Goal: Information Seeking & Learning: Find specific fact

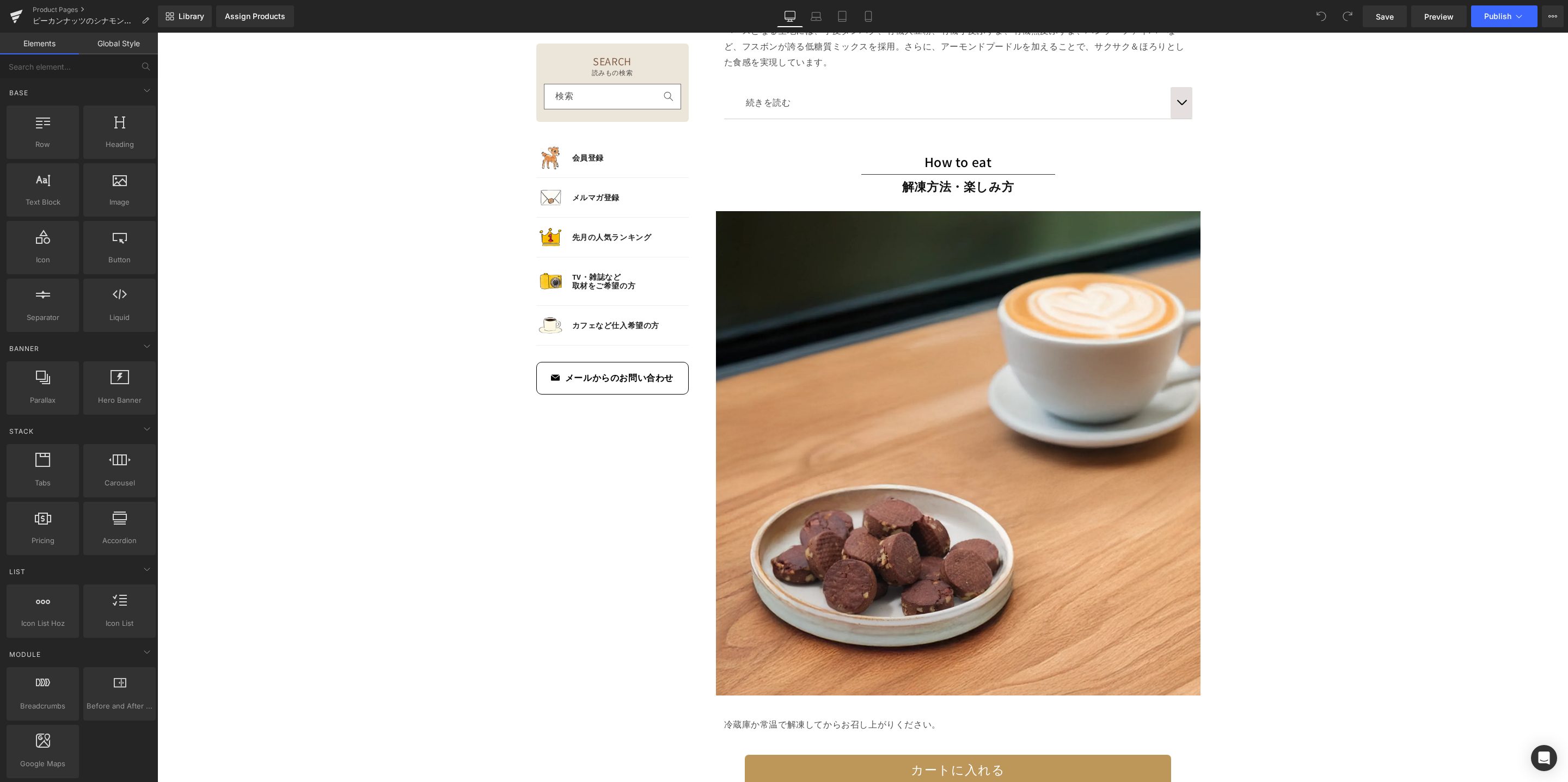
scroll to position [2551, 0]
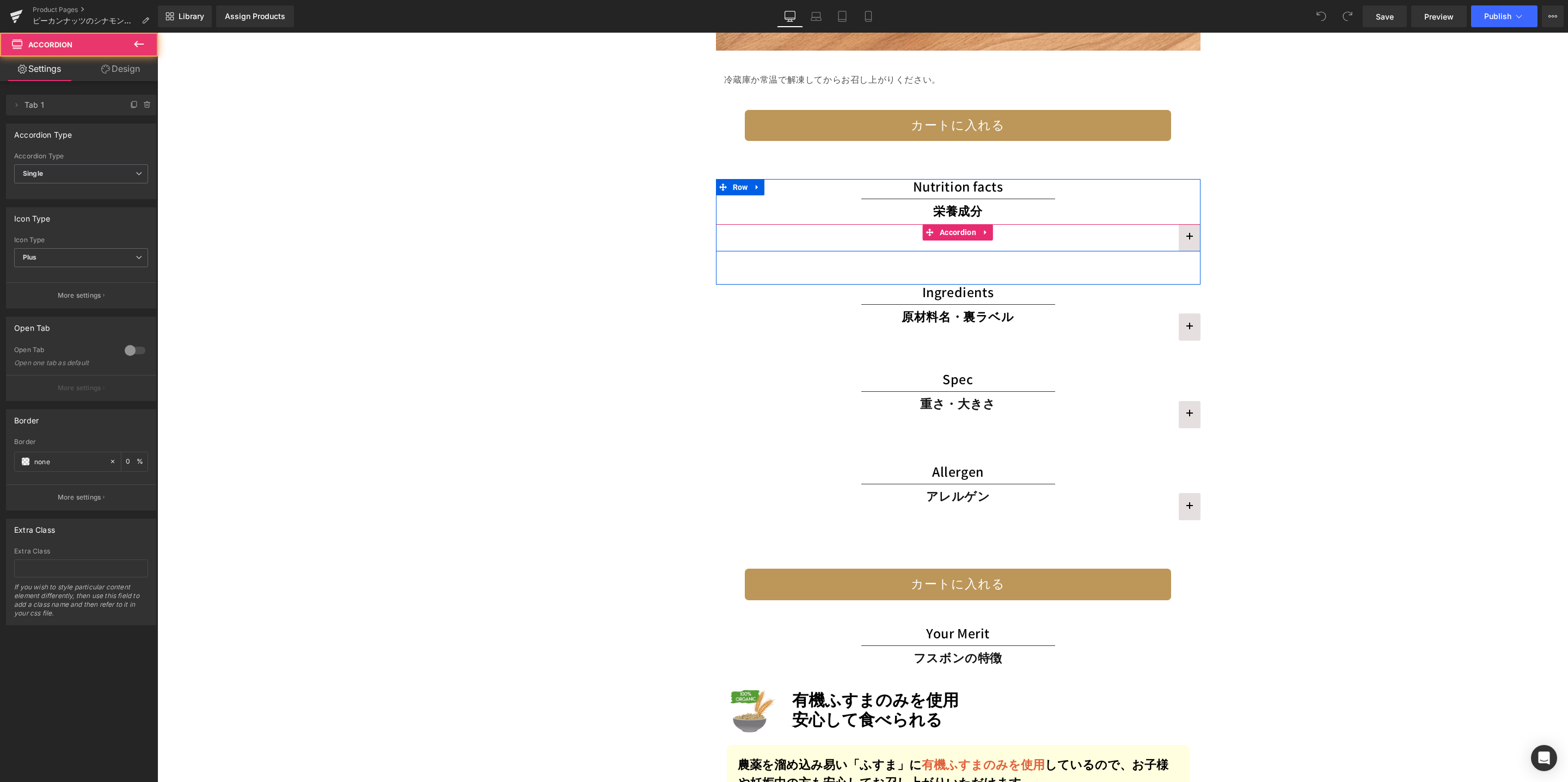
click at [1184, 240] on button "button" at bounding box center [1190, 238] width 21 height 27
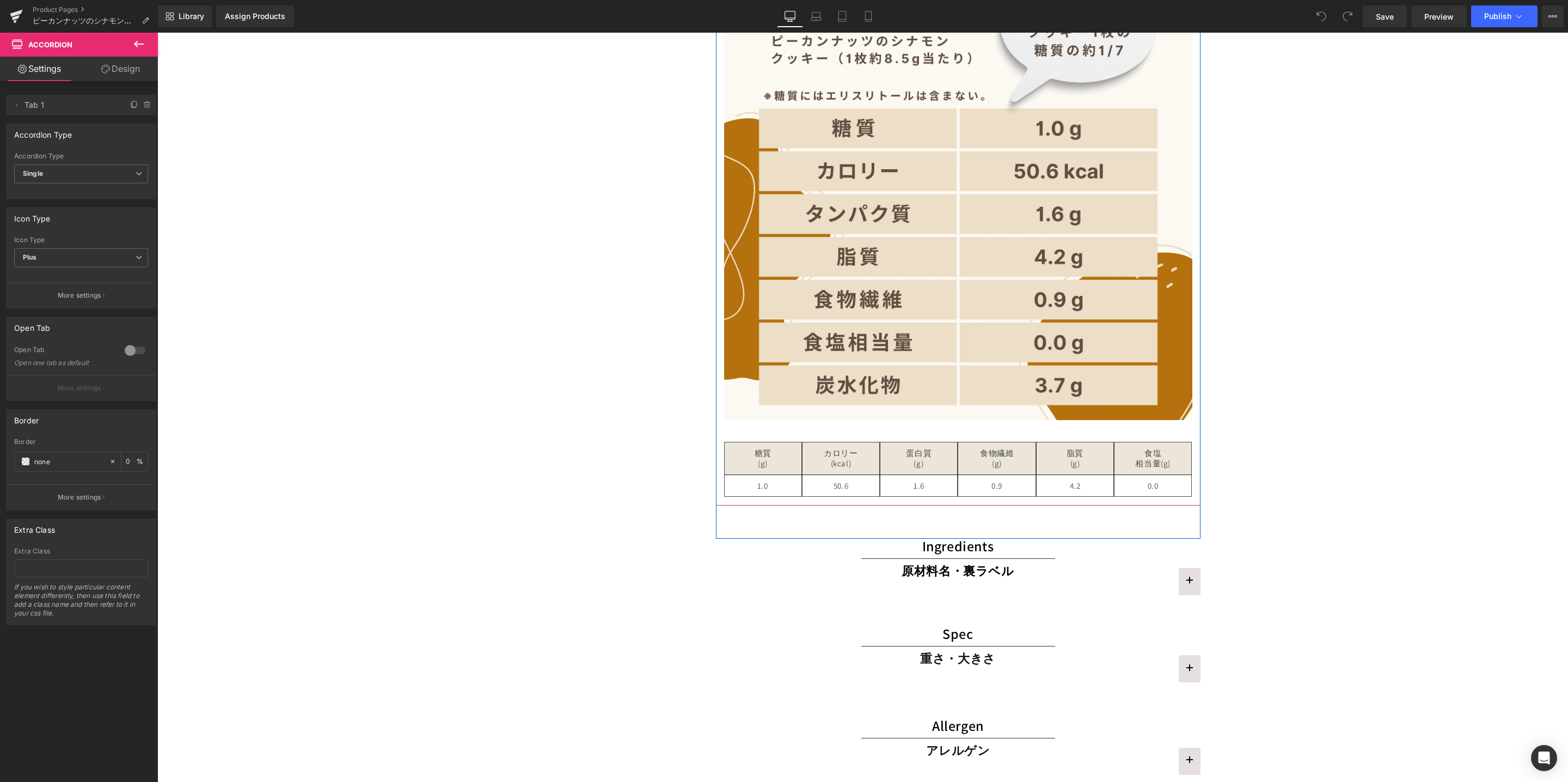
scroll to position [3130, 0]
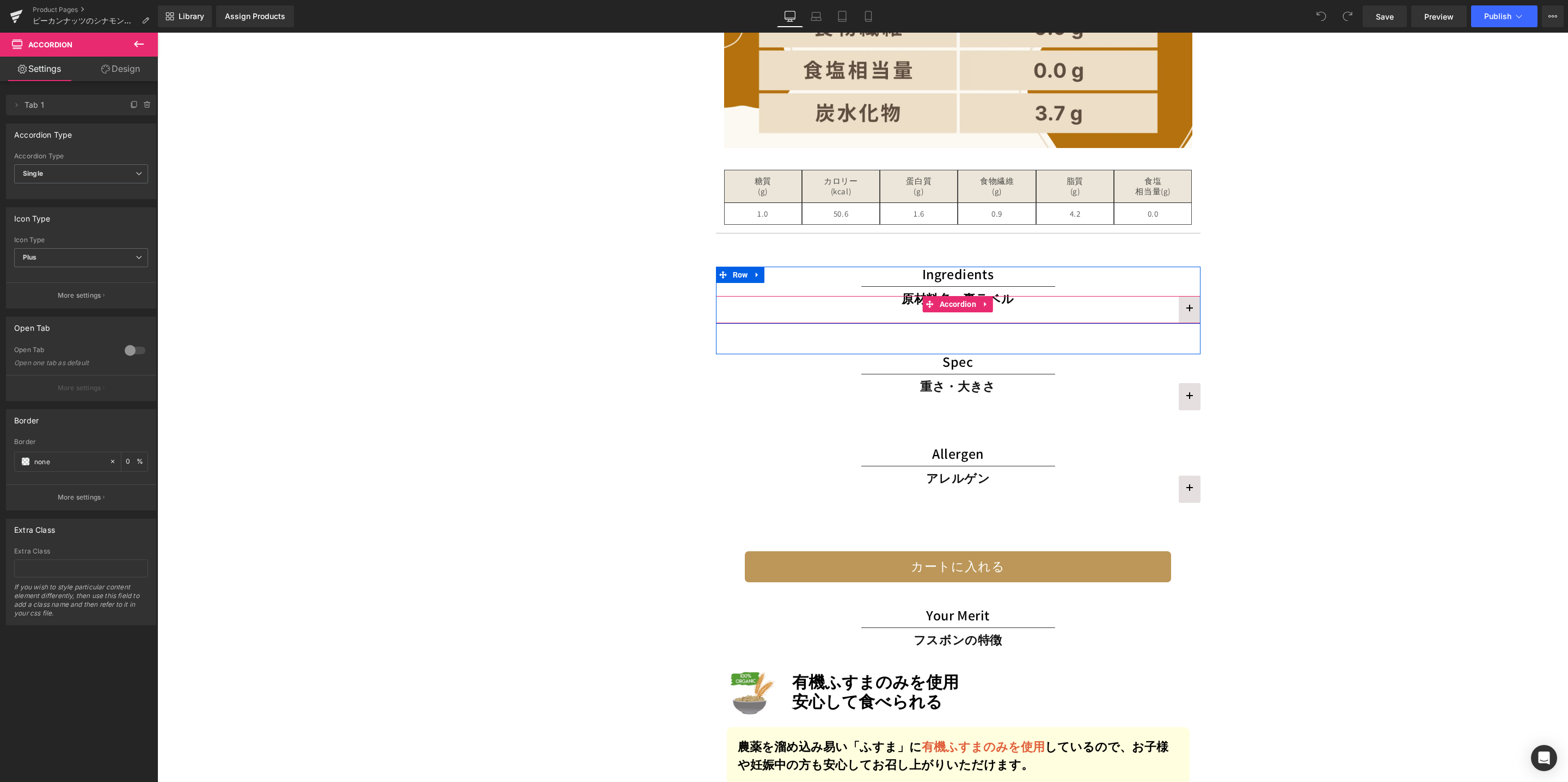
click at [1190, 309] on button "button" at bounding box center [1190, 310] width 21 height 27
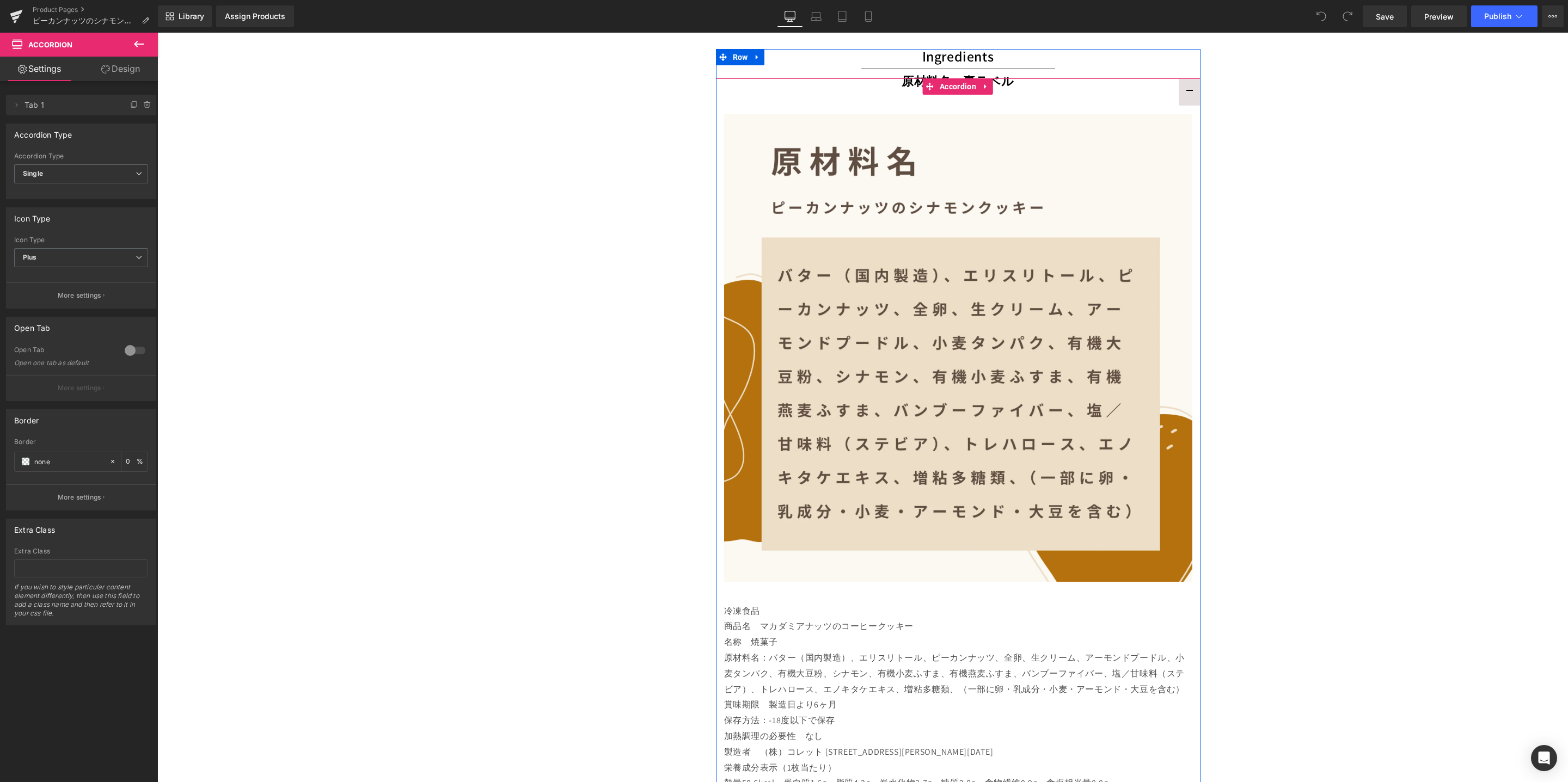
scroll to position [3722, 0]
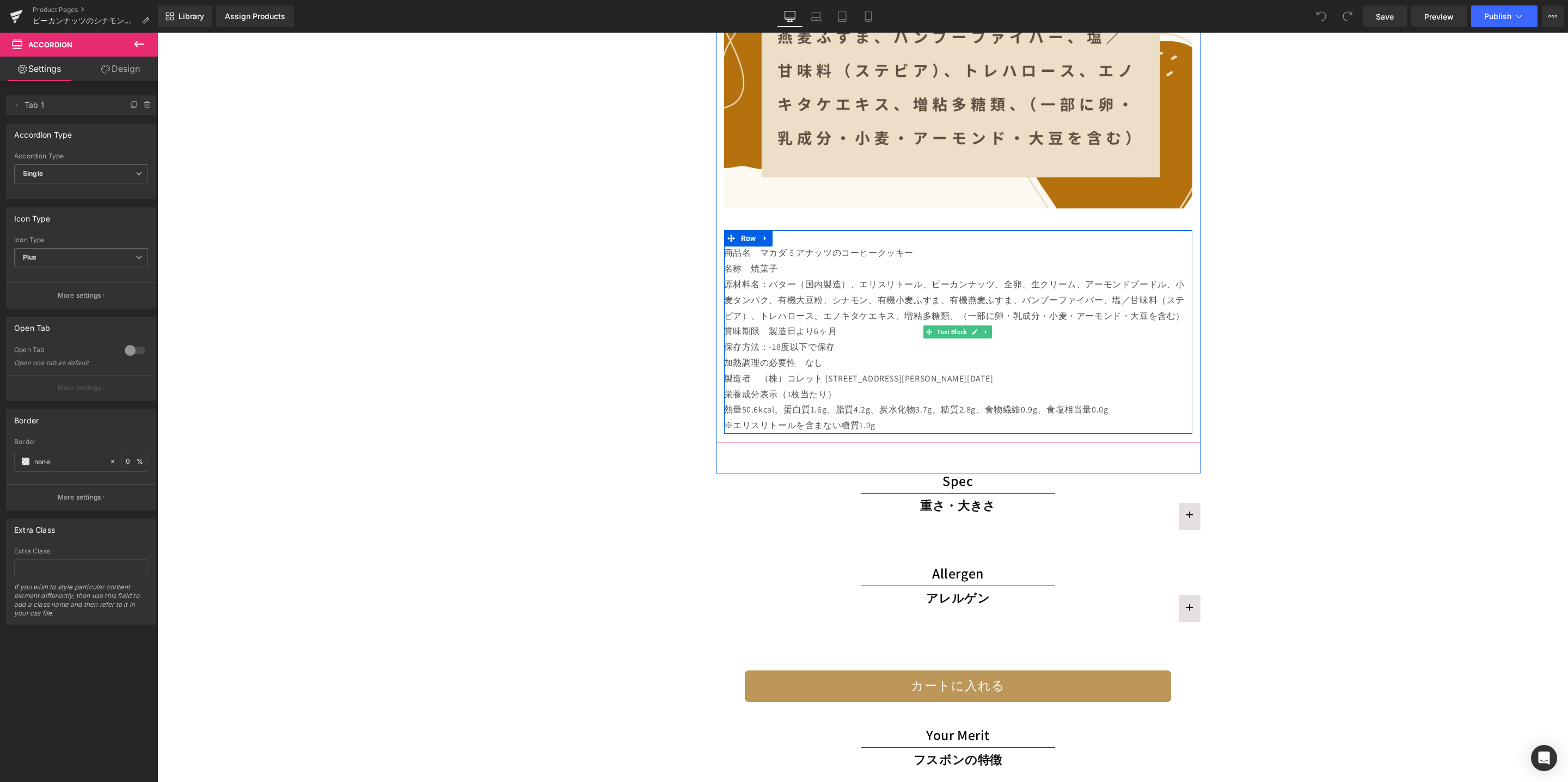
click at [852, 392] on p "栄養成分表示（1枚当たり）" at bounding box center [958, 395] width 468 height 16
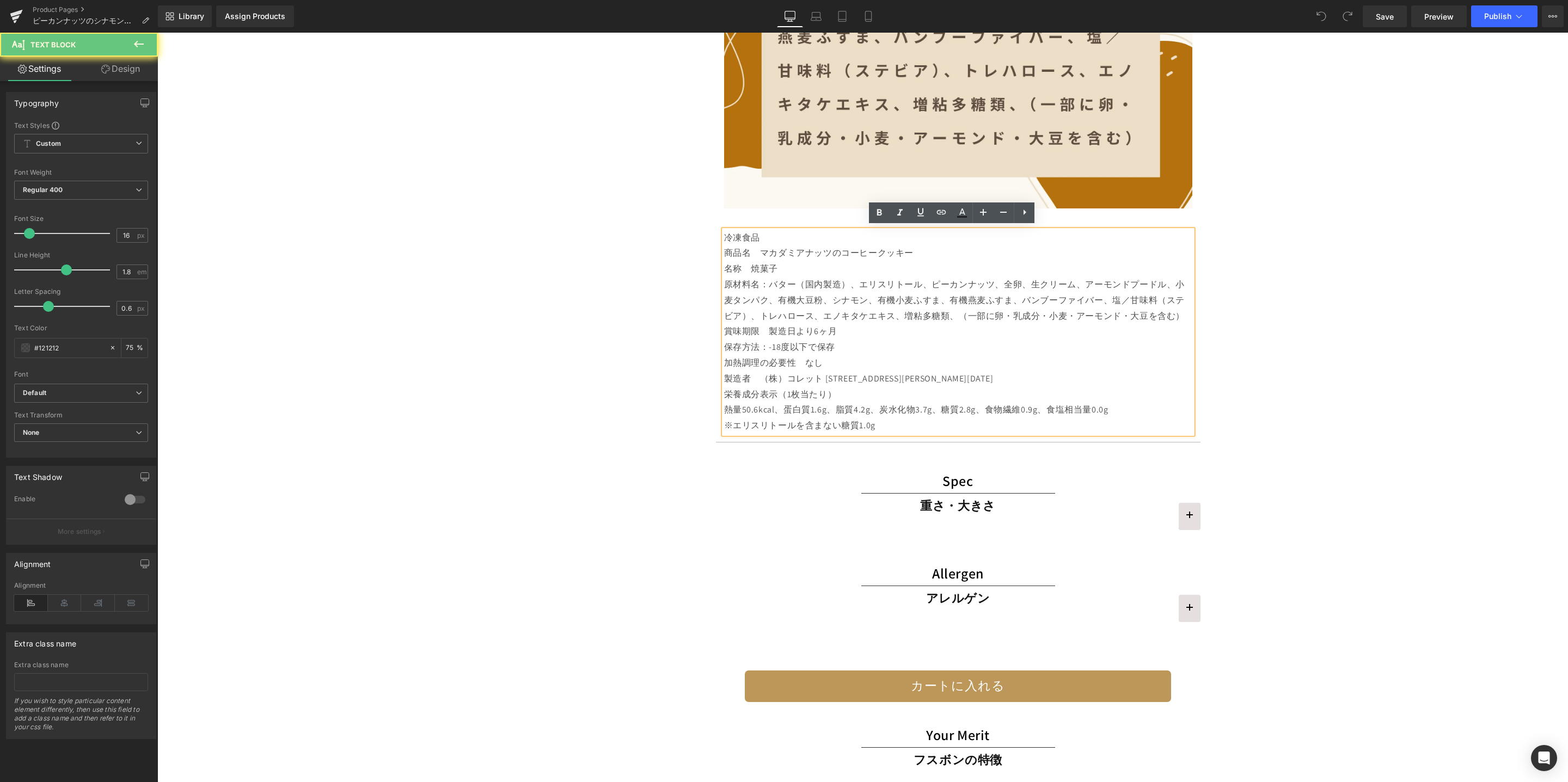
click at [835, 391] on p "栄養成分表示（1枚当たり）" at bounding box center [958, 395] width 468 height 16
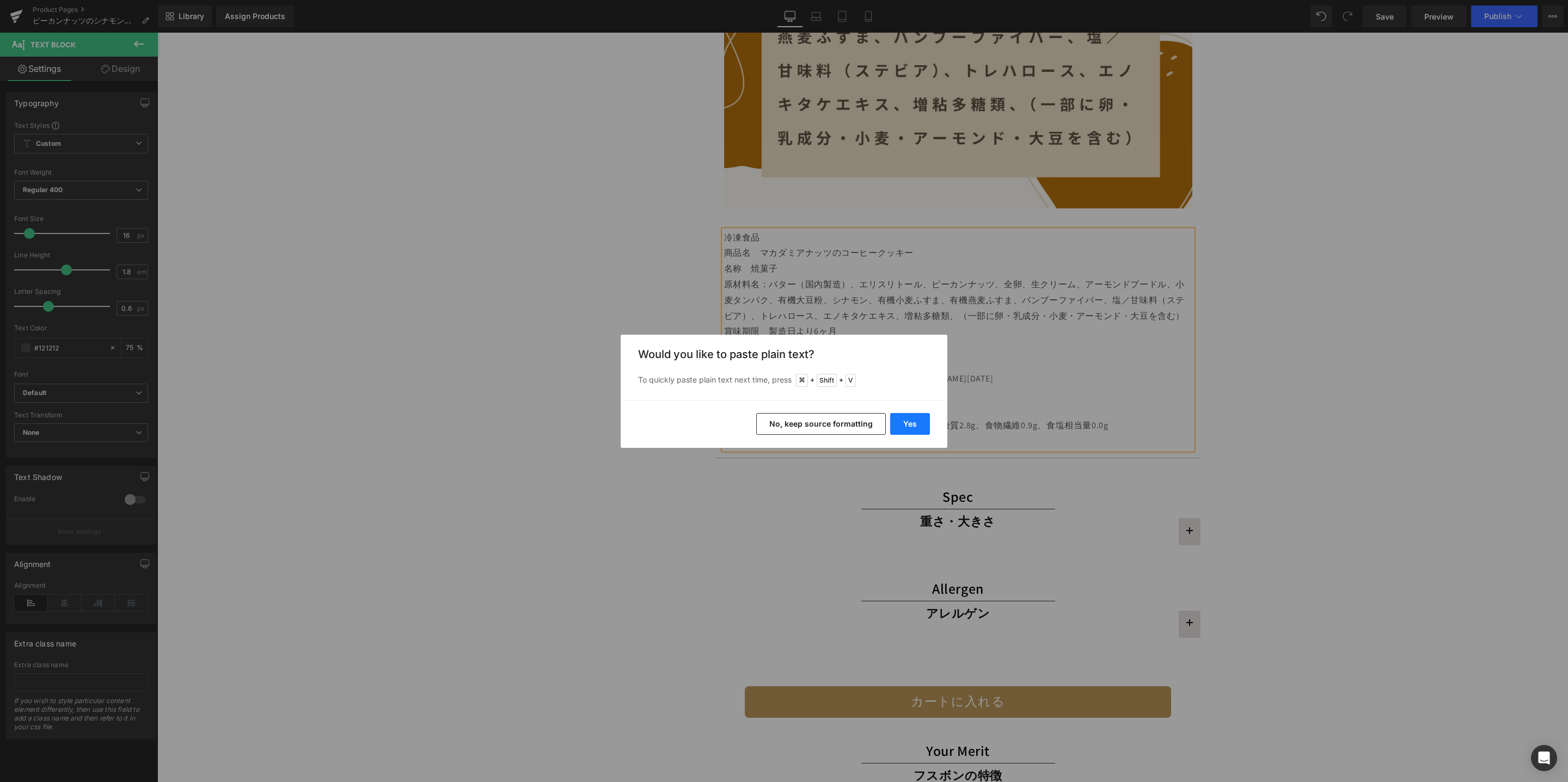
click at [906, 424] on button "Yes" at bounding box center [910, 424] width 40 height 21
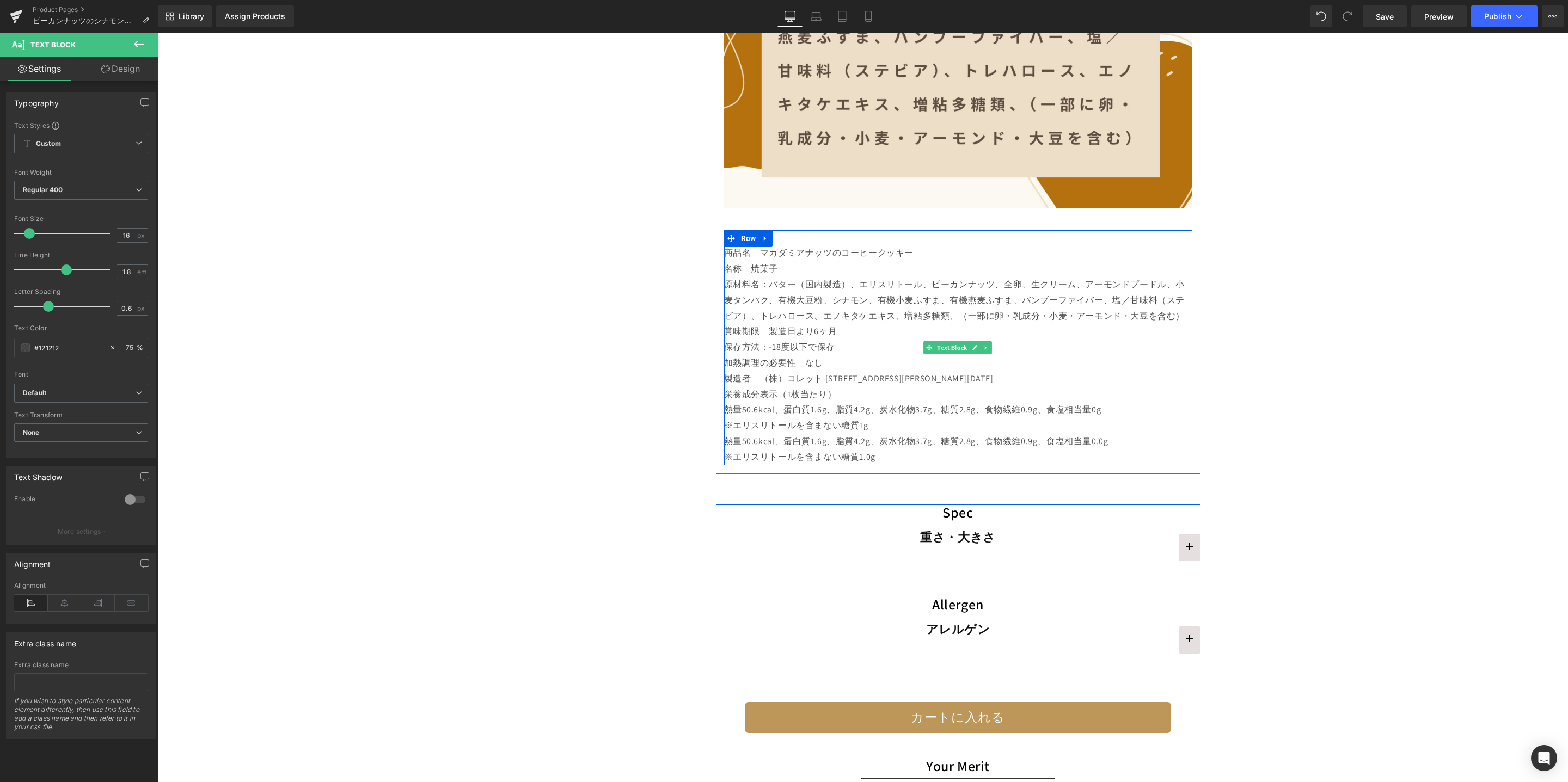
click at [857, 429] on p "※エリスリトールを含まない糖質1g" at bounding box center [958, 425] width 468 height 16
drag, startPoint x: 754, startPoint y: 443, endPoint x: 731, endPoint y: 443, distance: 23.0
click at [754, 443] on p "熱量50.6kcal、蛋白質1.6g、脂質4.2g、炭水化物3.7g、糖質2.8g、食物繊維0.9g、食塩相当量0.0g" at bounding box center [958, 441] width 468 height 16
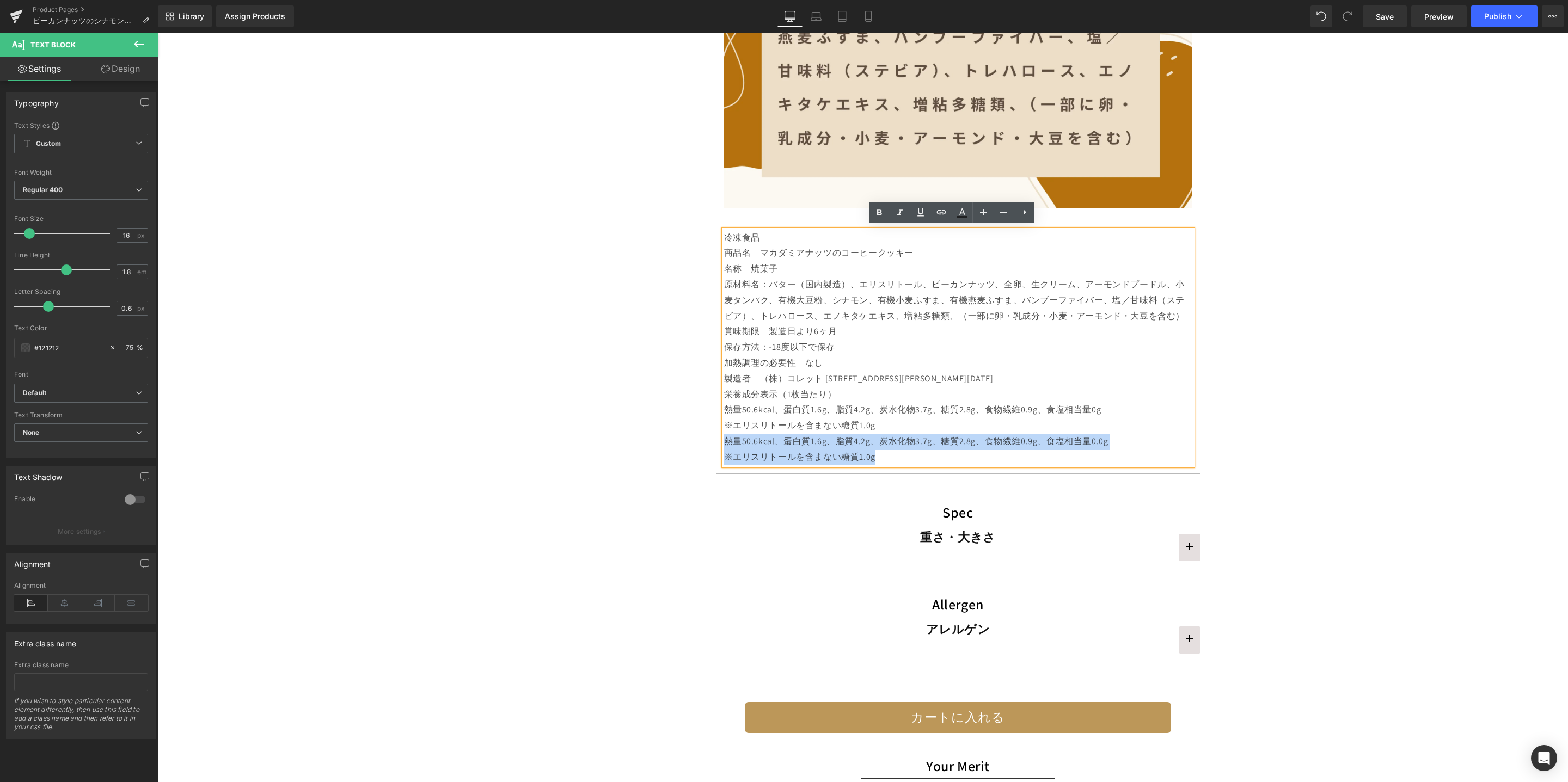
drag, startPoint x: 720, startPoint y: 440, endPoint x: 896, endPoint y: 454, distance: 176.6
click at [896, 454] on div "冷凍食品 商品名　マカダミアナッツのコーヒークッキー 名称　焼菓子 原材料名：バター（国内製造）、エリスリトール、ピーカンナッツ、全卵、生クリーム、アーモンド…" at bounding box center [958, 348] width 468 height 235
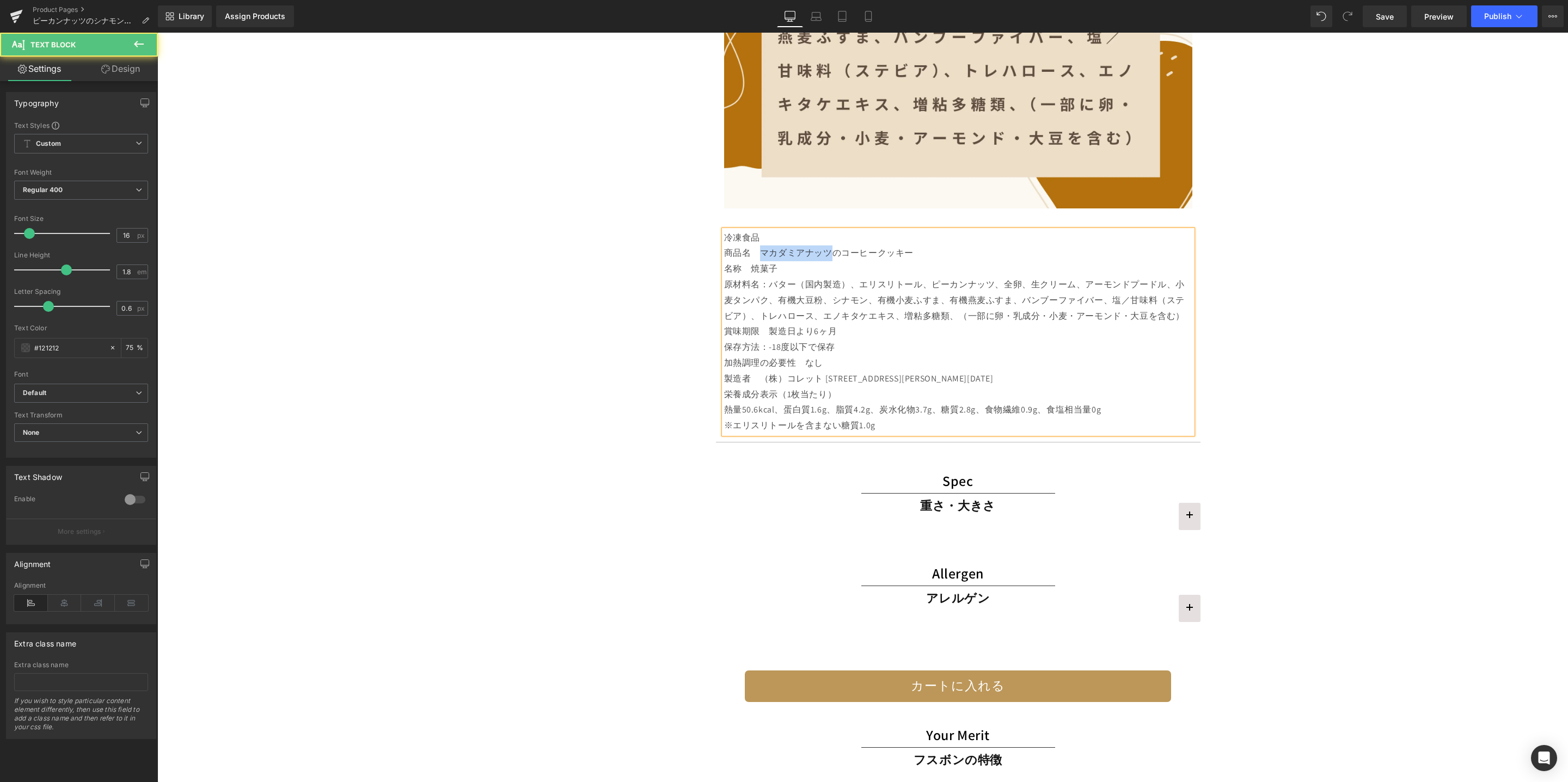
drag, startPoint x: 757, startPoint y: 254, endPoint x: 824, endPoint y: 254, distance: 67.0
click at [824, 253] on p "商品名　マカダミアナッツのコーヒークッキー" at bounding box center [958, 253] width 468 height 16
click at [1033, 298] on p "原材料名：バター（国内製造）、エリスリトール、ピーカンナッツ、全卵、生クリーム、アーモンドプードル、小麦タンパク、有機大豆粉、シナモン、有機小麦ふすま、有機燕…" at bounding box center [958, 301] width 468 height 47
click at [1498, 23] on button "Publish" at bounding box center [1504, 17] width 66 height 21
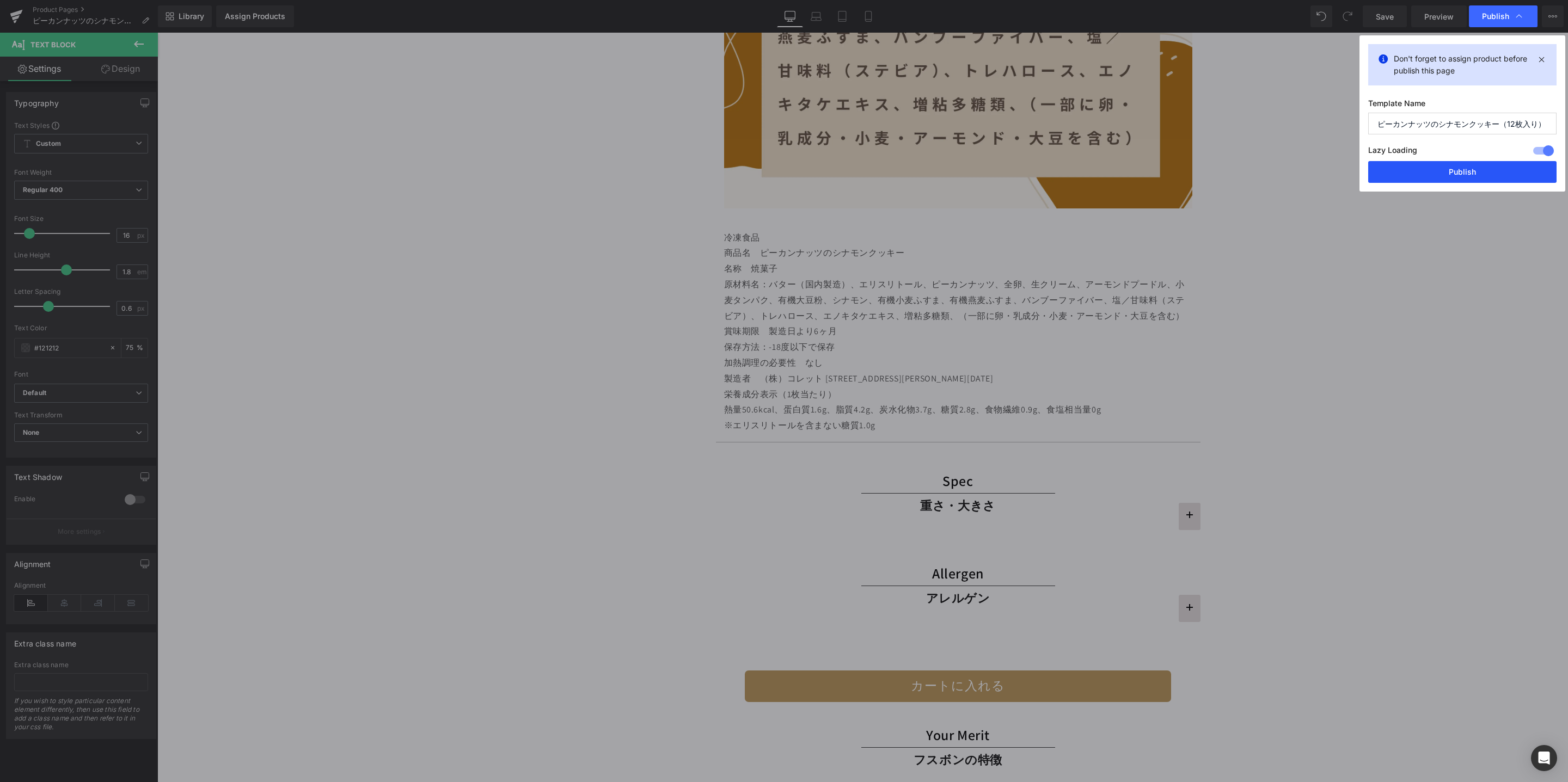
click at [1455, 169] on button "Publish" at bounding box center [1463, 172] width 188 height 21
